Goal: Feedback & Contribution: Submit feedback/report problem

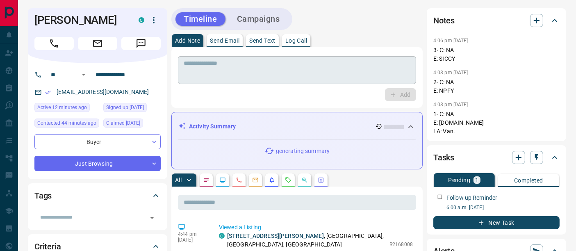
click at [267, 76] on textarea at bounding box center [297, 70] width 227 height 21
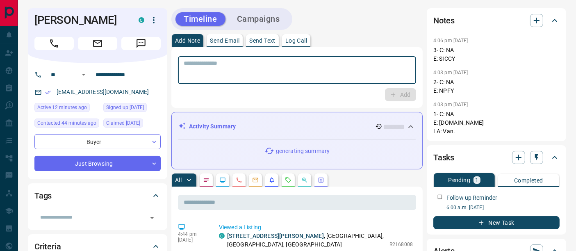
type textarea "*"
paste textarea "**********"
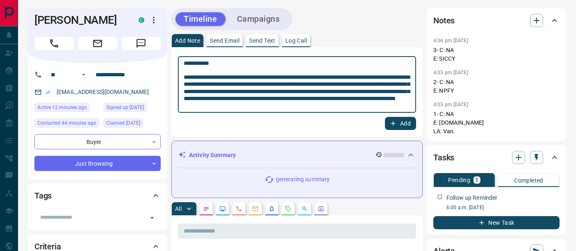
type textarea "**********"
click at [393, 121] on icon "button" at bounding box center [393, 123] width 5 height 5
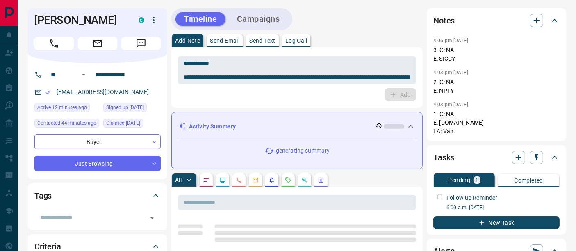
scroll to position [91, 0]
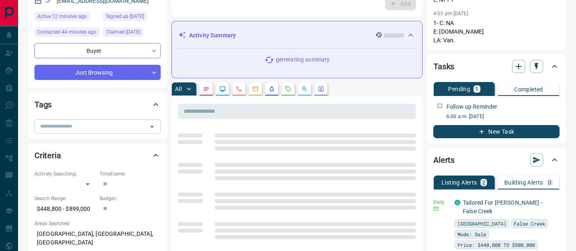
click at [102, 127] on input "text" at bounding box center [91, 126] width 108 height 9
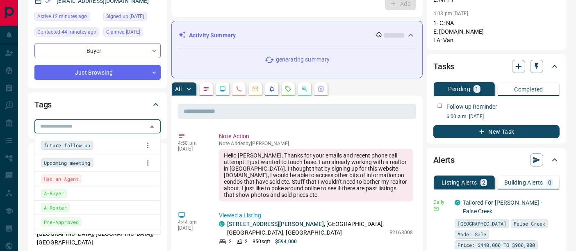
click at [90, 175] on div "Has an Agent" at bounding box center [97, 178] width 113 height 9
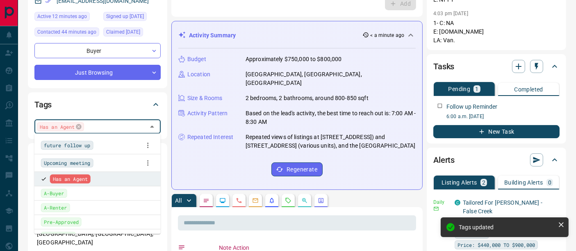
click at [135, 106] on div "Tags" at bounding box center [92, 104] width 116 height 13
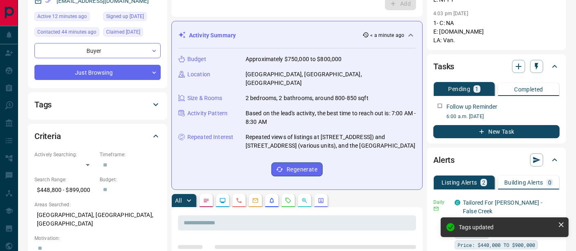
click at [120, 116] on div "Tags Has an Agent ​" at bounding box center [97, 105] width 139 height 27
click at [134, 104] on div "Tags" at bounding box center [92, 104] width 116 height 13
